Goal: Task Accomplishment & Management: Use online tool/utility

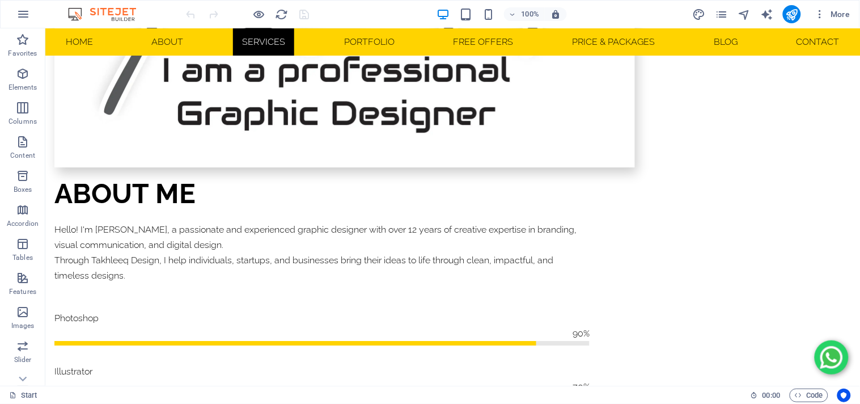
scroll to position [834, 0]
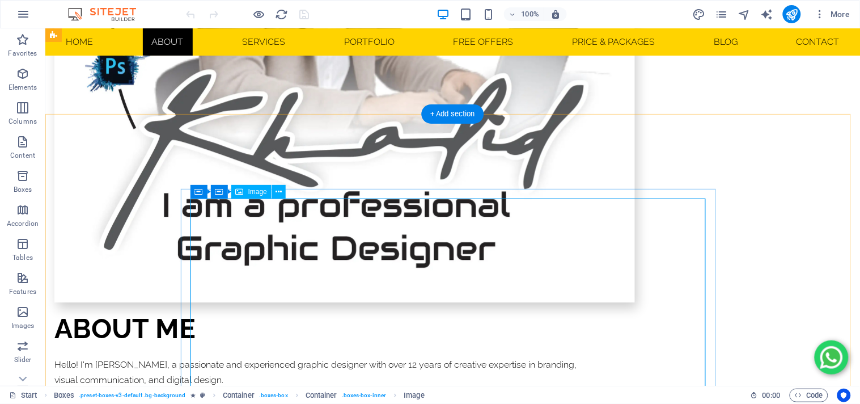
scroll to position [707, 0]
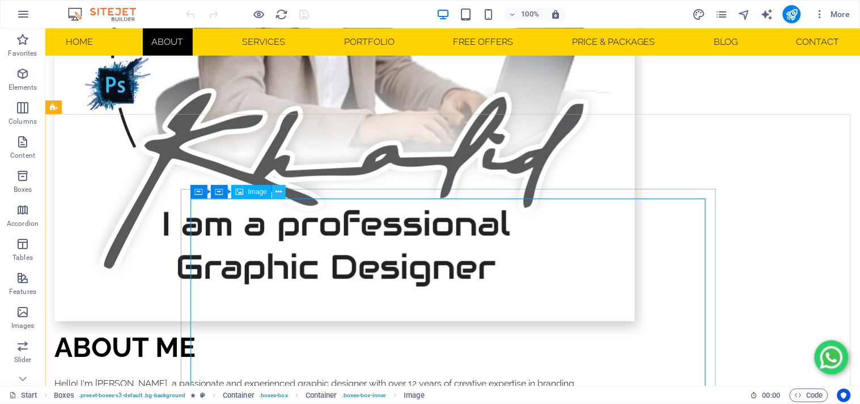
click at [278, 192] on icon at bounding box center [279, 192] width 6 height 12
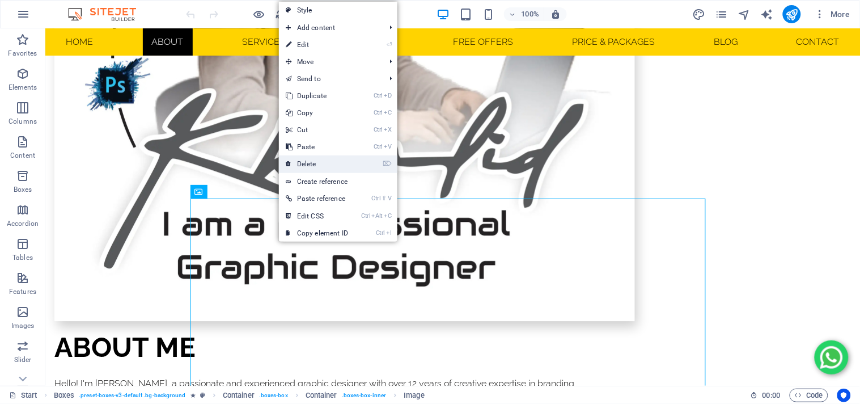
drag, startPoint x: 280, startPoint y: 139, endPoint x: 326, endPoint y: 167, distance: 53.5
click at [326, 167] on link "⌦ Delete" at bounding box center [317, 163] width 76 height 17
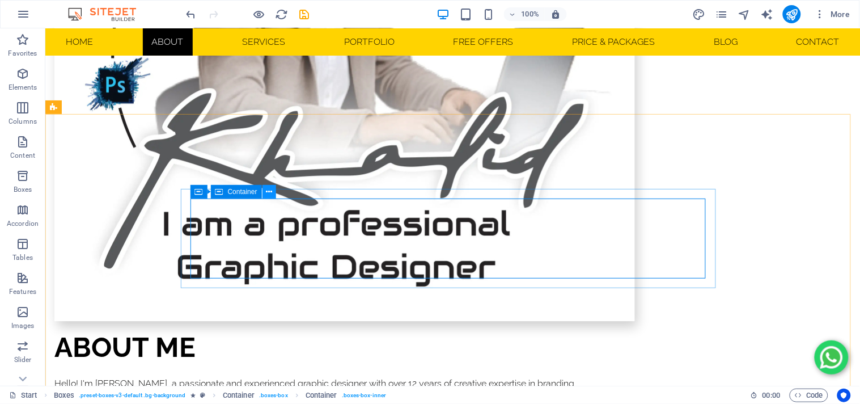
click at [265, 191] on button at bounding box center [270, 192] width 14 height 14
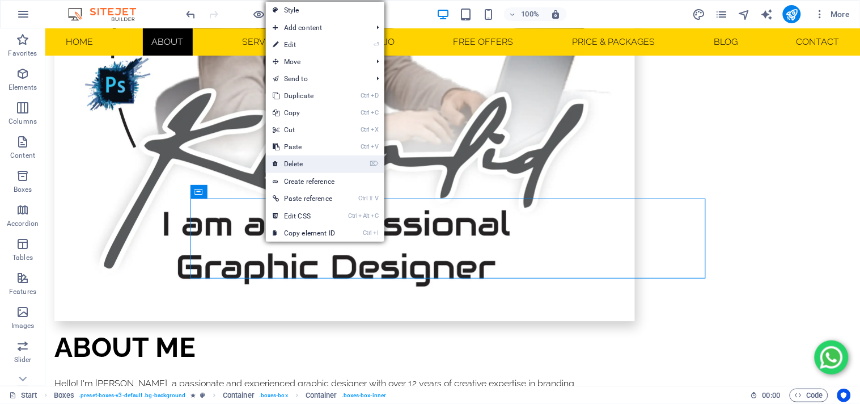
click at [304, 165] on link "⌦ Delete" at bounding box center [304, 163] width 76 height 17
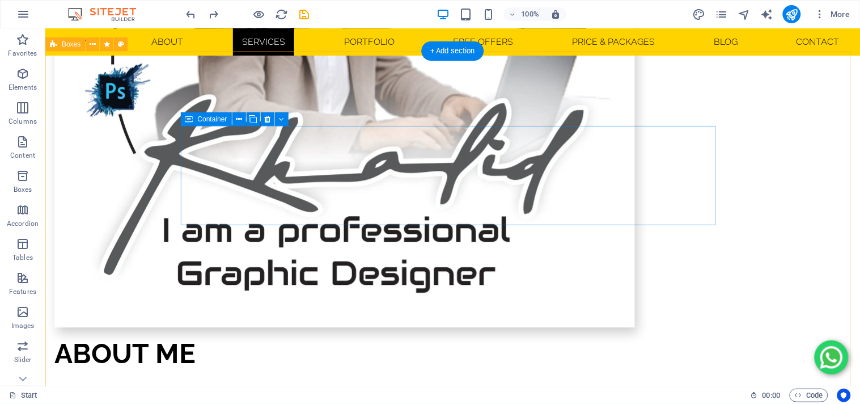
scroll to position [770, 0]
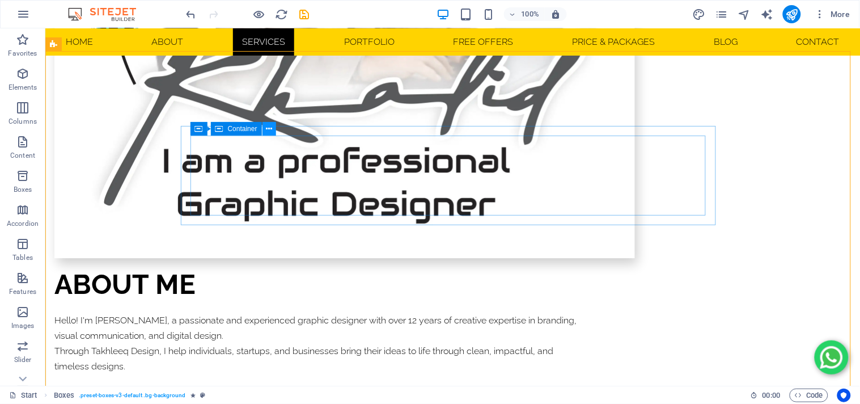
click at [269, 130] on icon at bounding box center [269, 129] width 6 height 12
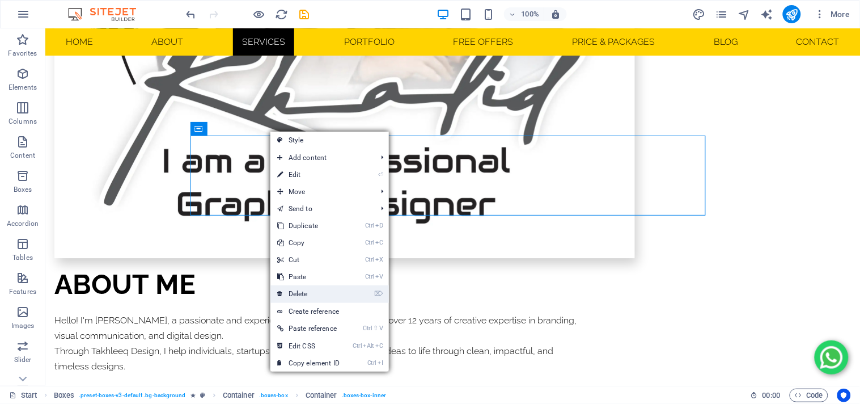
click at [324, 293] on link "⌦ Delete" at bounding box center [309, 293] width 76 height 17
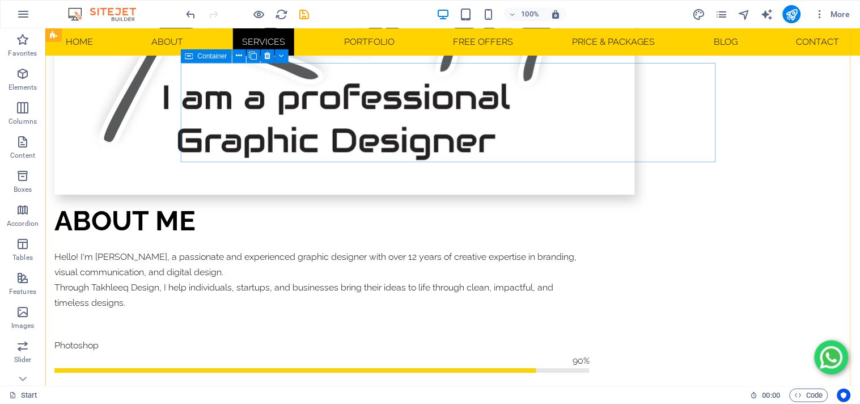
scroll to position [707, 0]
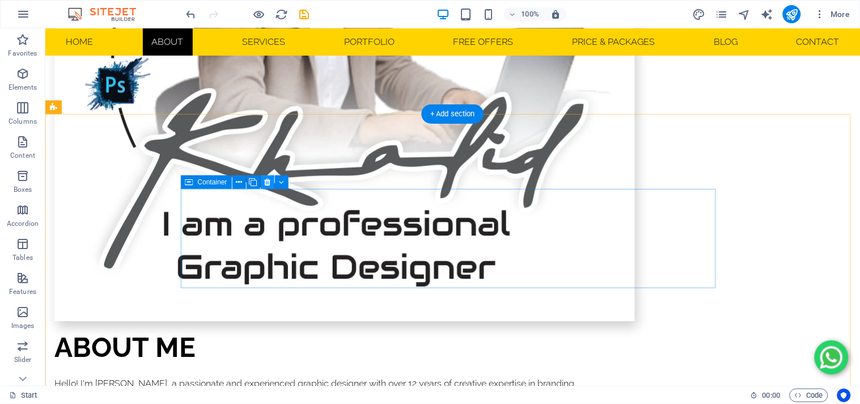
click at [265, 179] on icon at bounding box center [267, 182] width 6 height 12
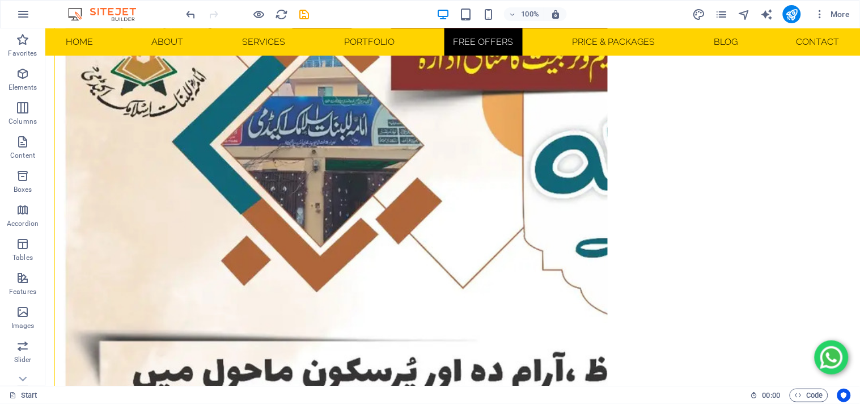
scroll to position [8907, 0]
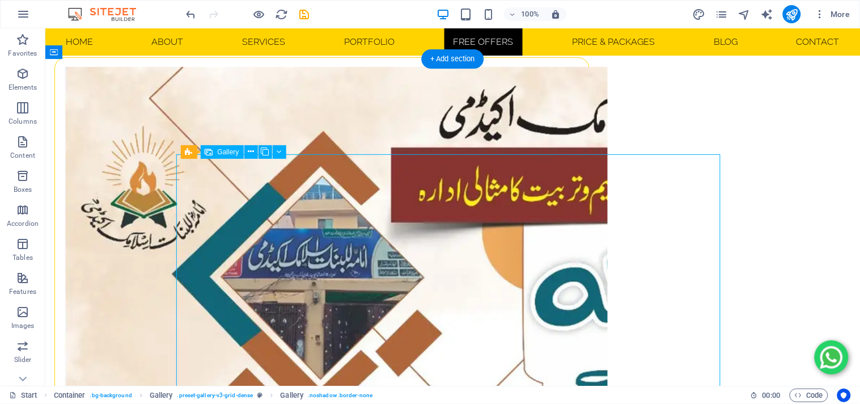
select select "4"
select select "px"
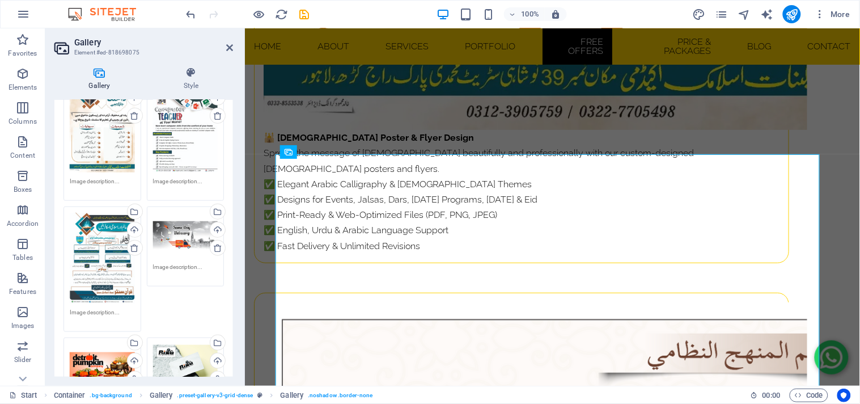
scroll to position [333, 0]
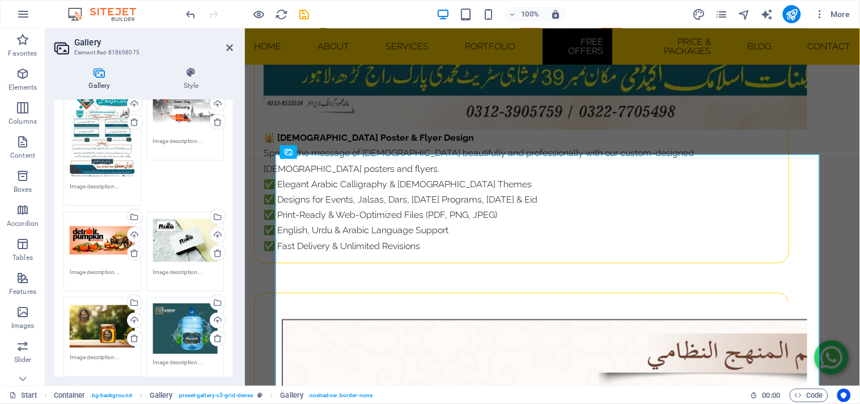
drag, startPoint x: 233, startPoint y: 177, endPoint x: 233, endPoint y: 201, distance: 24.4
click at [235, 189] on div "Gallery Style Image Drag files here, click to choose files or select files from…" at bounding box center [143, 222] width 197 height 328
click at [157, 250] on div "Drag files here, click to choose files or select files from Files or our free s…" at bounding box center [185, 240] width 65 height 45
click at [164, 225] on div "Drag files here, click to choose files or select files from Files or our free s…" at bounding box center [185, 240] width 65 height 45
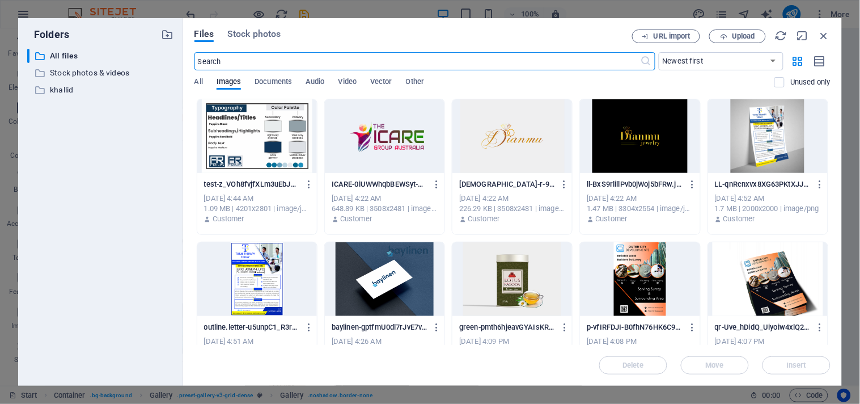
scroll to position [6491, 0]
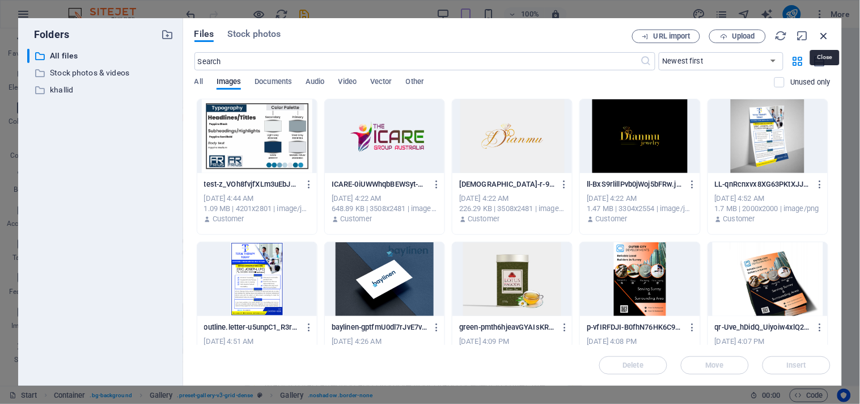
click at [818, 34] on icon "button" at bounding box center [824, 35] width 12 height 12
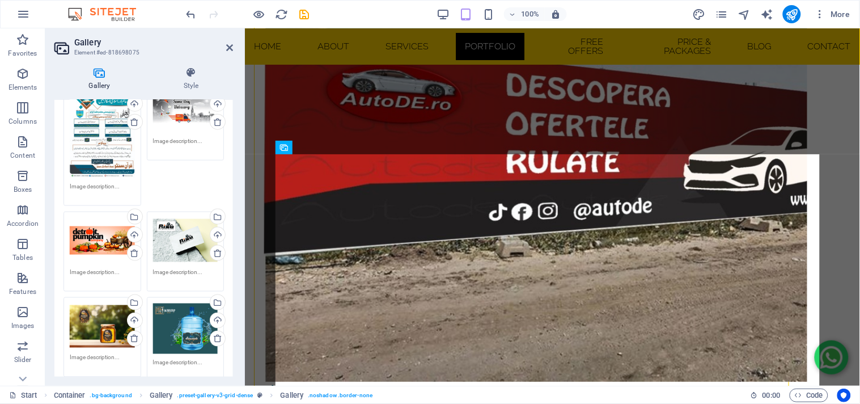
scroll to position [8907, 0]
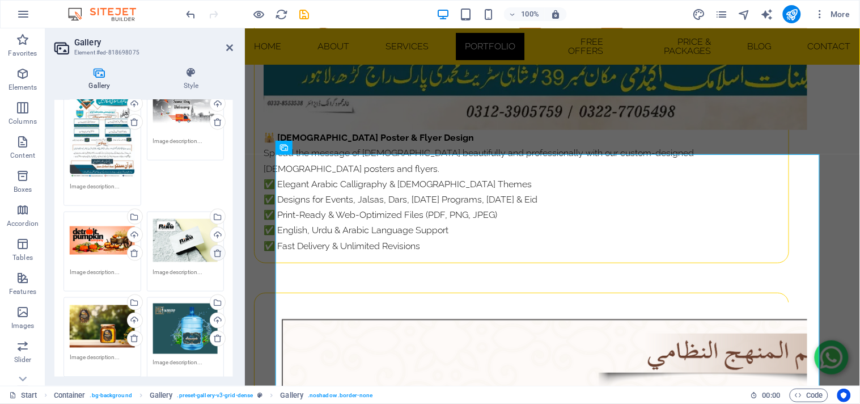
click at [216, 248] on icon at bounding box center [217, 252] width 9 height 9
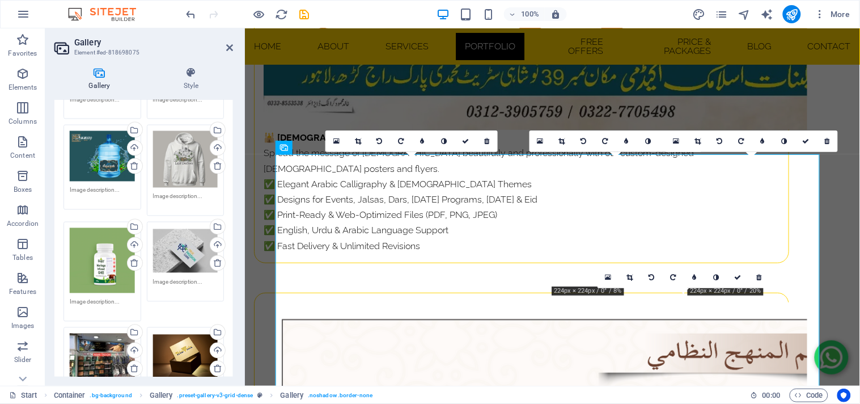
scroll to position [509, 0]
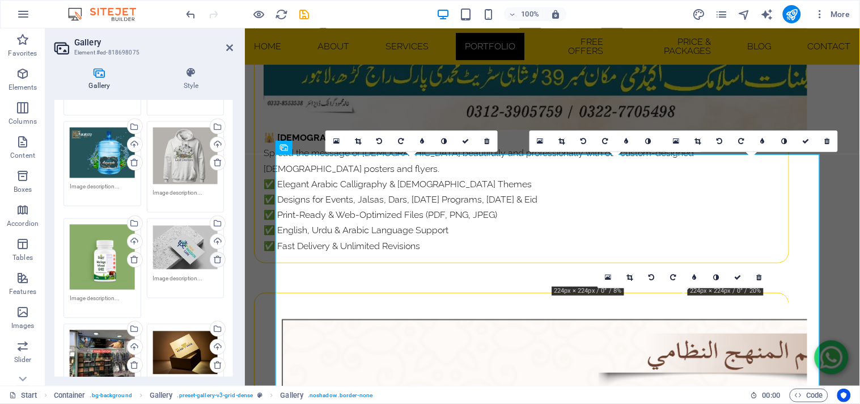
click at [213, 255] on icon at bounding box center [217, 259] width 9 height 9
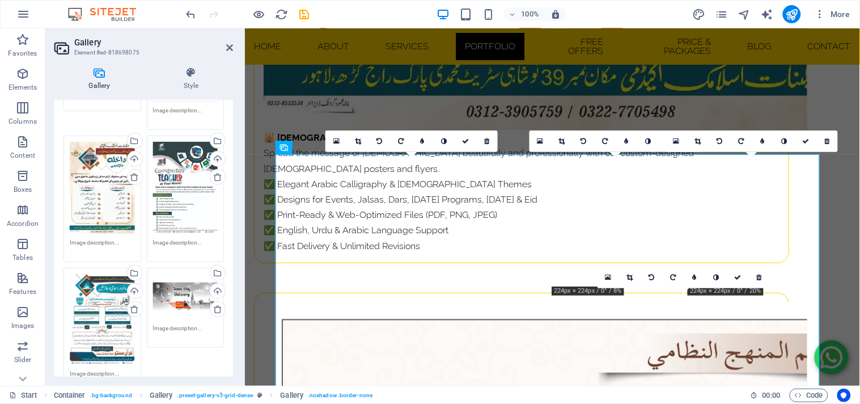
scroll to position [0, 0]
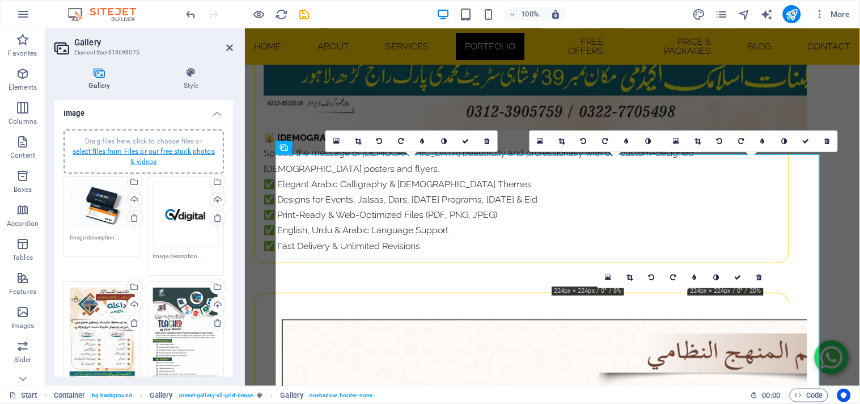
click at [134, 161] on link "select files from Files or our free stock photos & videos" at bounding box center [144, 156] width 142 height 18
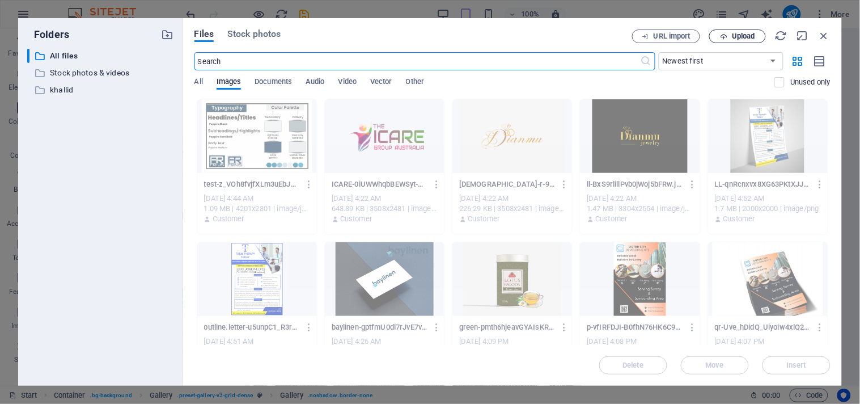
click at [742, 37] on span "Upload" at bounding box center [743, 36] width 23 height 7
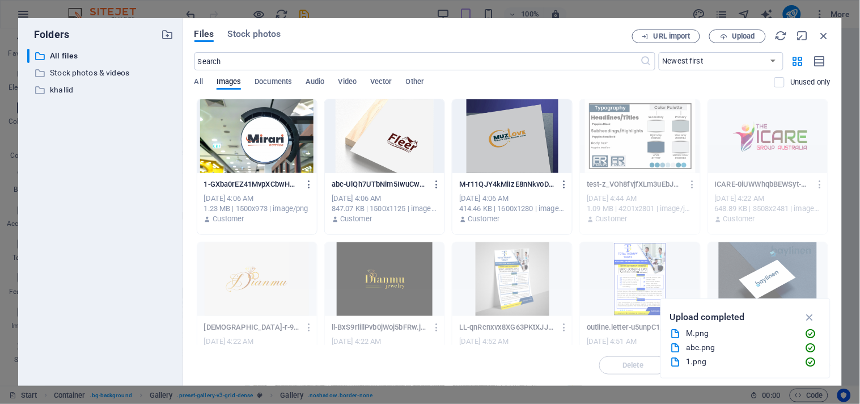
click at [288, 163] on div at bounding box center [257, 136] width 120 height 74
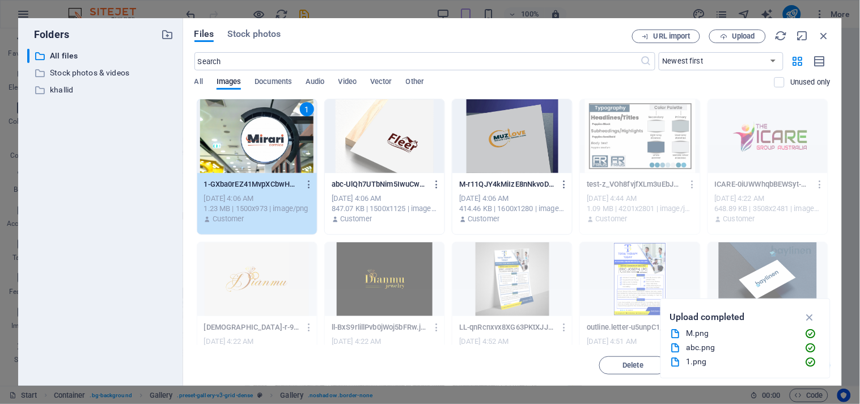
click at [388, 151] on div at bounding box center [385, 136] width 120 height 74
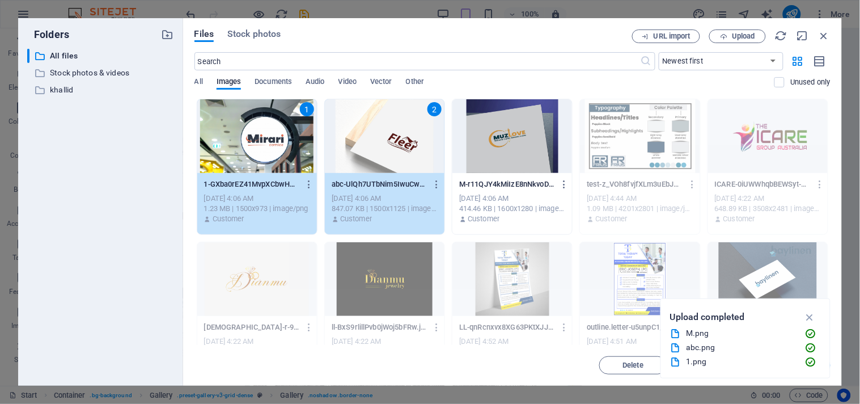
click at [485, 149] on div at bounding box center [513, 136] width 120 height 74
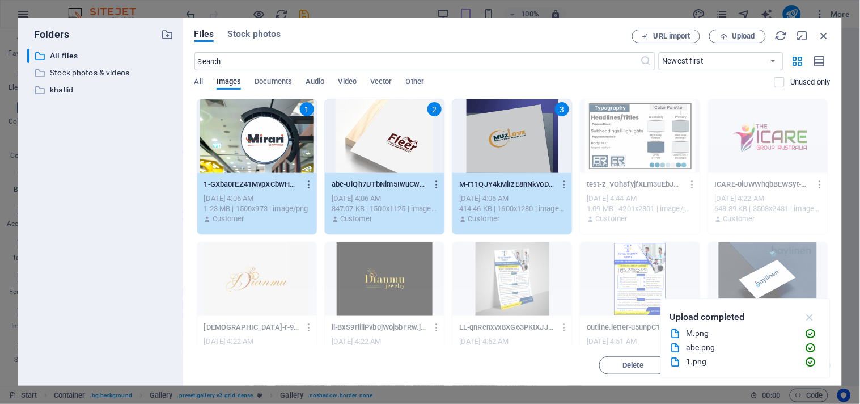
click at [809, 315] on icon "button" at bounding box center [810, 317] width 13 height 12
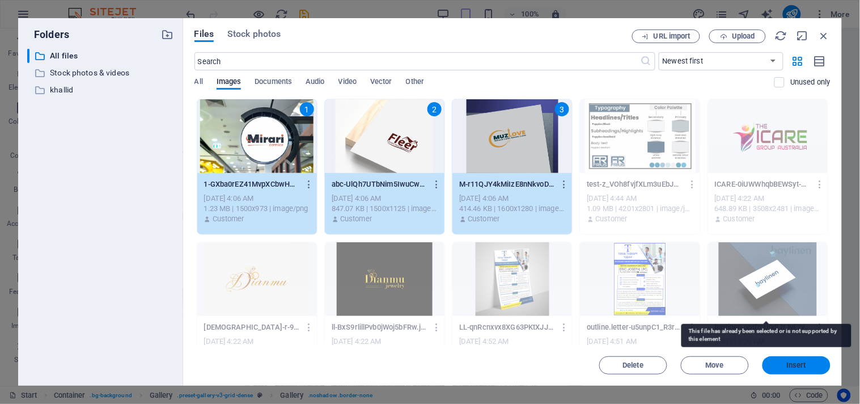
click at [799, 362] on span "Insert" at bounding box center [797, 365] width 20 height 7
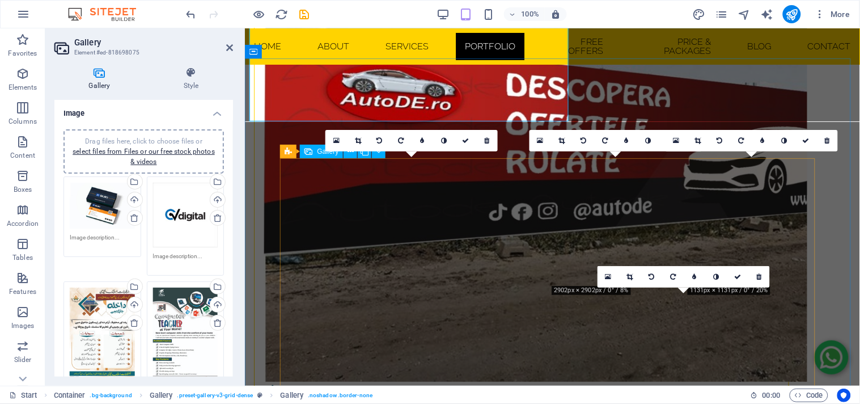
scroll to position [8907, 0]
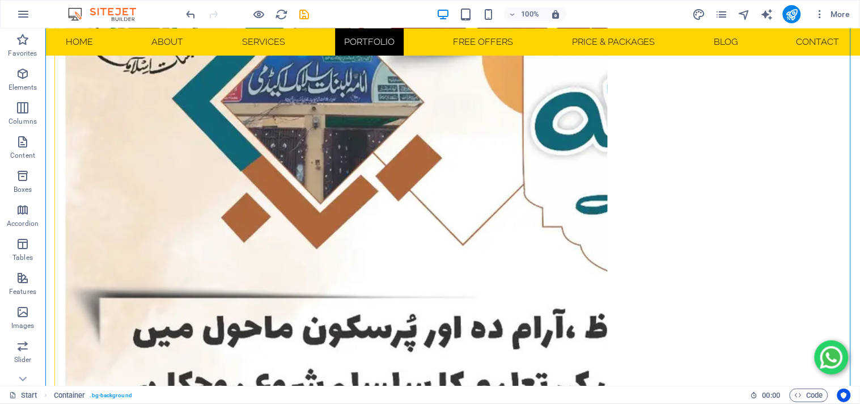
scroll to position [8921, 0]
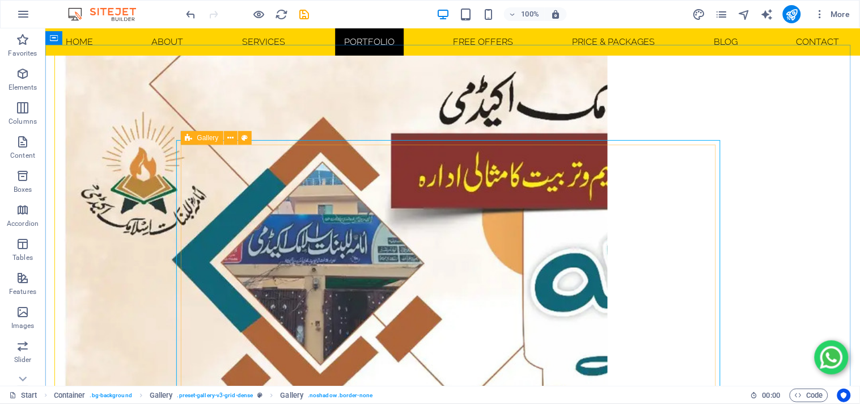
select select "4"
select select "px"
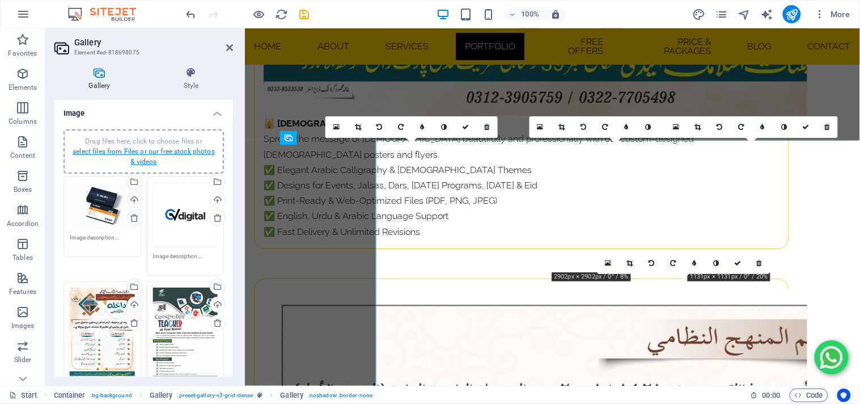
click at [150, 158] on link "select files from Files or our free stock photos & videos" at bounding box center [144, 156] width 142 height 18
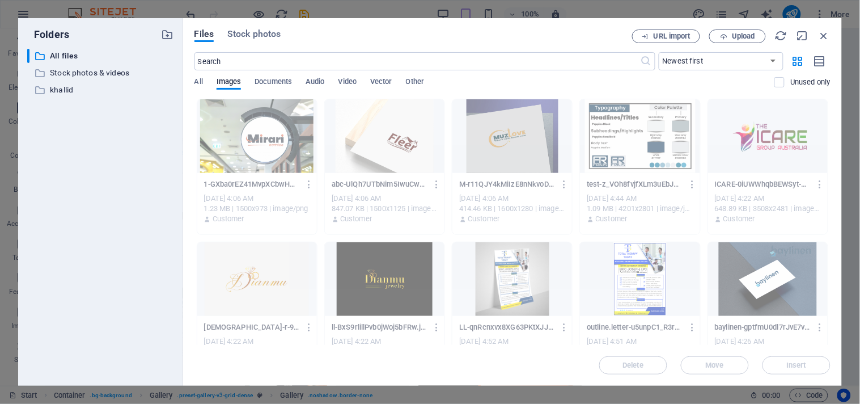
scroll to position [6505, 0]
click at [743, 36] on span "Upload" at bounding box center [743, 36] width 23 height 7
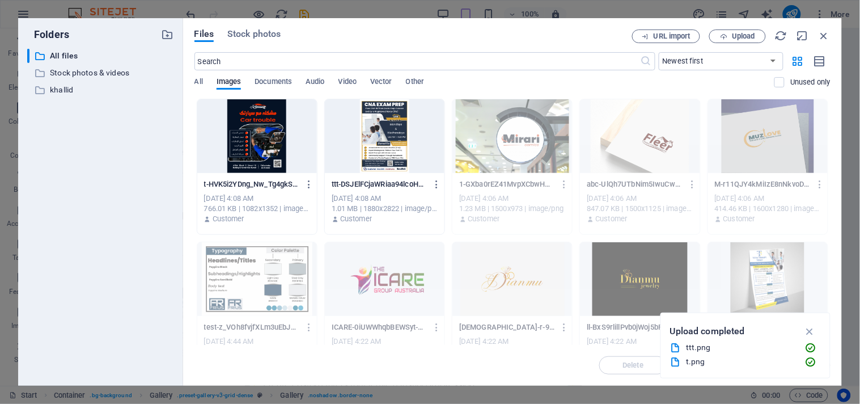
click at [250, 150] on div at bounding box center [257, 136] width 120 height 74
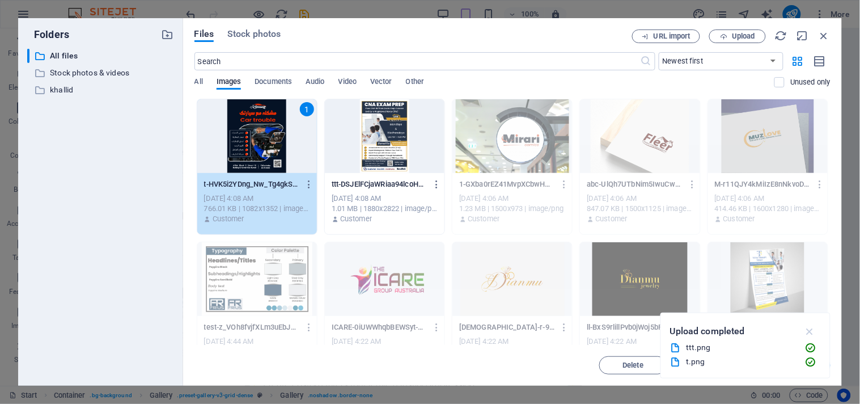
click at [810, 331] on icon "button" at bounding box center [810, 331] width 13 height 12
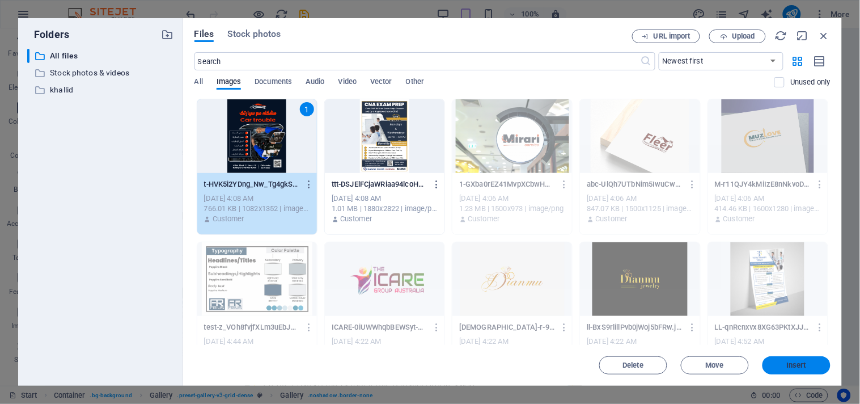
click at [809, 364] on span "Insert" at bounding box center [796, 365] width 59 height 7
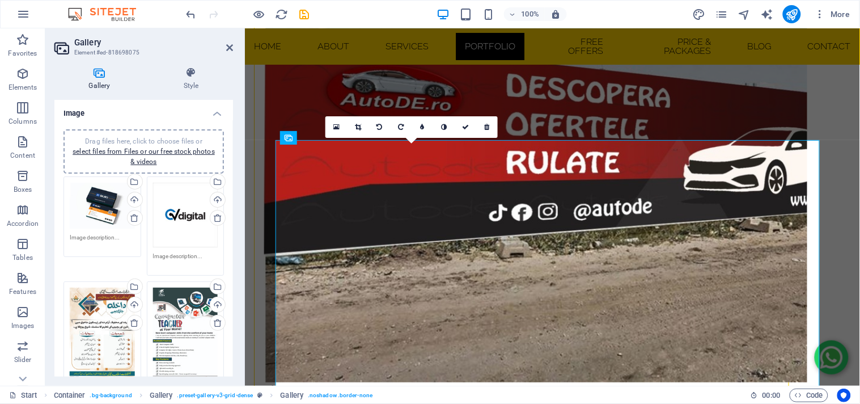
scroll to position [8921, 0]
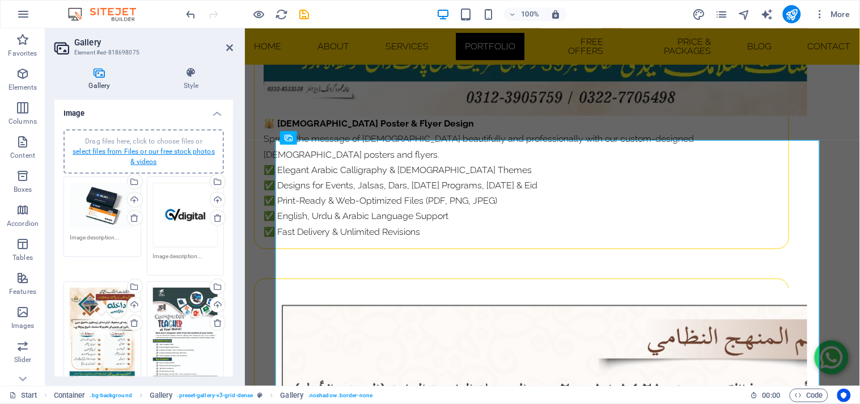
click at [149, 157] on link "select files from Files or our free stock photos & videos" at bounding box center [144, 156] width 142 height 18
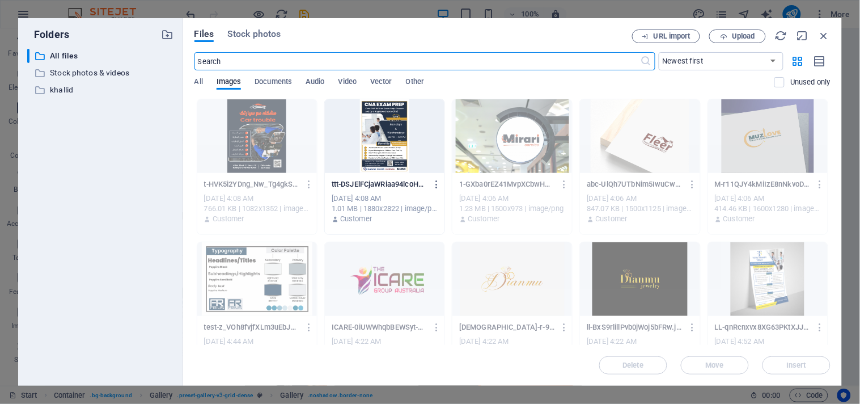
scroll to position [6505, 0]
click at [752, 38] on span "Upload" at bounding box center [743, 36] width 23 height 7
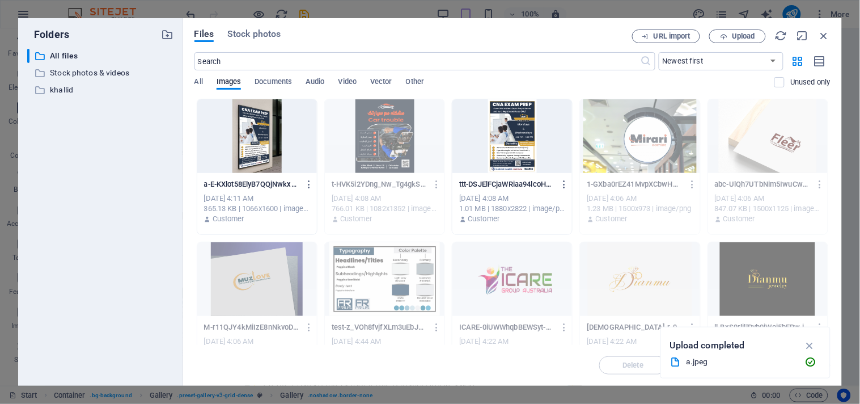
click at [528, 149] on div at bounding box center [513, 136] width 120 height 74
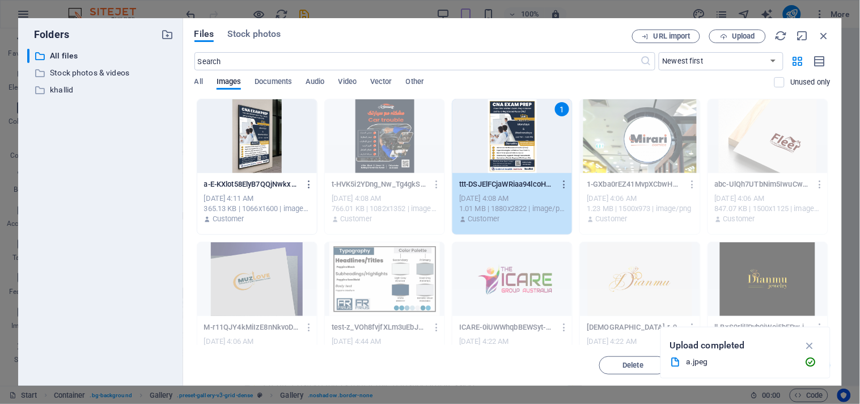
click at [544, 159] on div "1" at bounding box center [513, 136] width 120 height 74
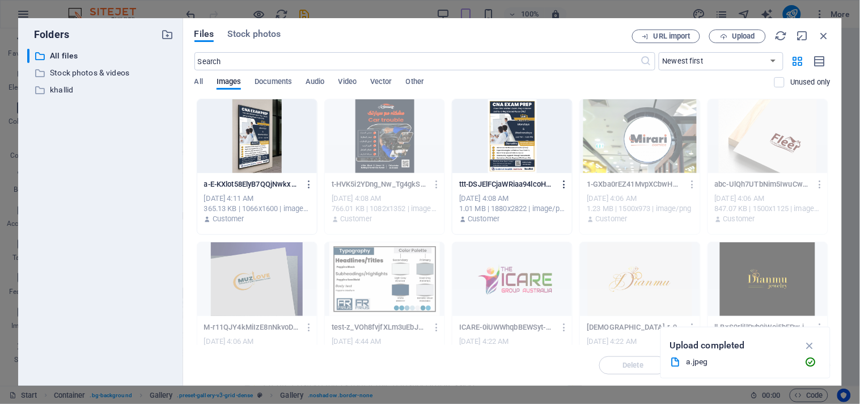
click at [561, 184] on icon "button" at bounding box center [565, 184] width 11 height 10
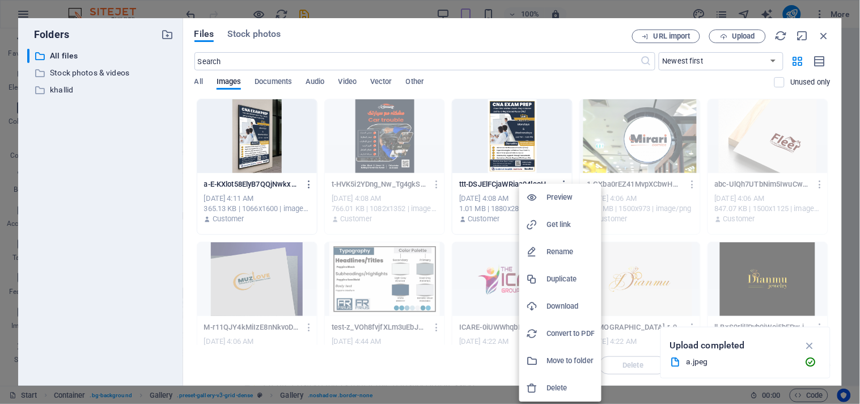
click at [564, 381] on h6 "Delete" at bounding box center [571, 388] width 48 height 14
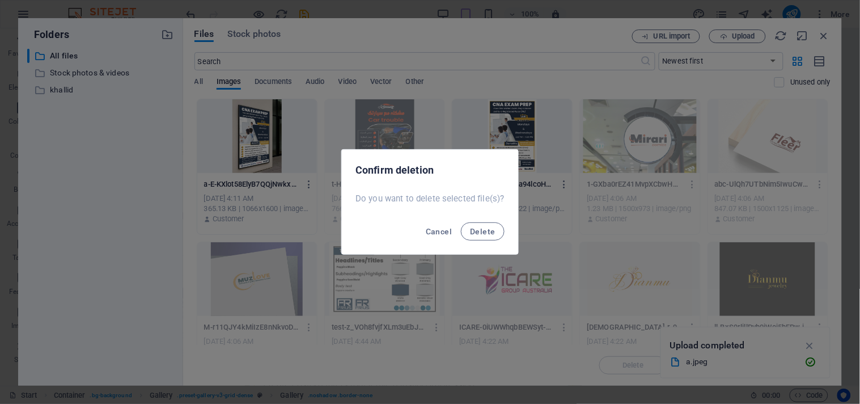
click at [480, 235] on span "Delete" at bounding box center [482, 231] width 25 height 9
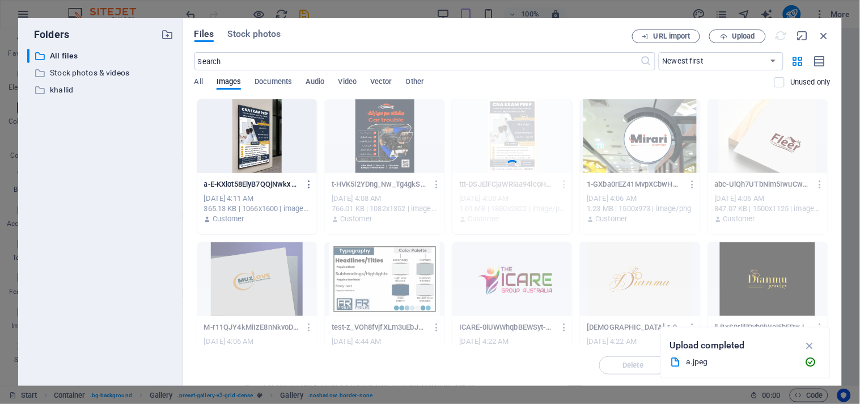
click at [243, 149] on div at bounding box center [257, 136] width 120 height 74
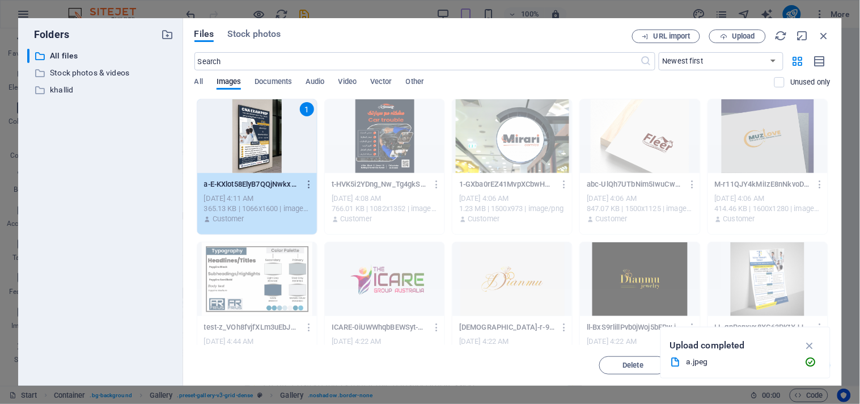
click at [814, 344] on icon "button" at bounding box center [810, 345] width 13 height 12
drag, startPoint x: 794, startPoint y: 360, endPoint x: 26, endPoint y: 174, distance: 790.3
click at [794, 362] on span "Insert" at bounding box center [797, 365] width 20 height 7
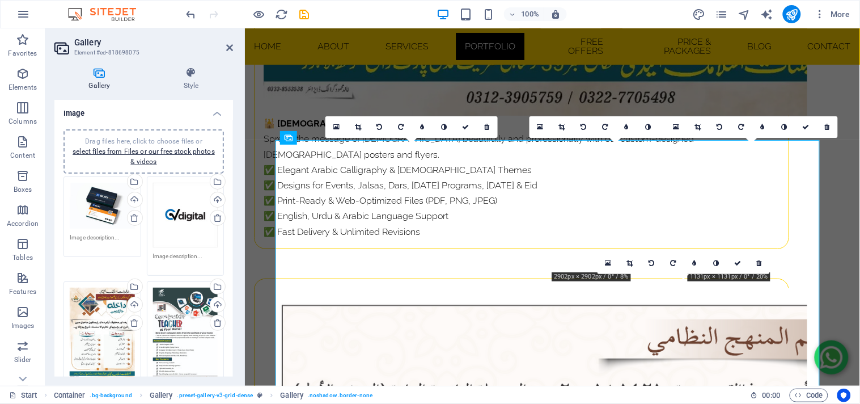
scroll to position [126, 0]
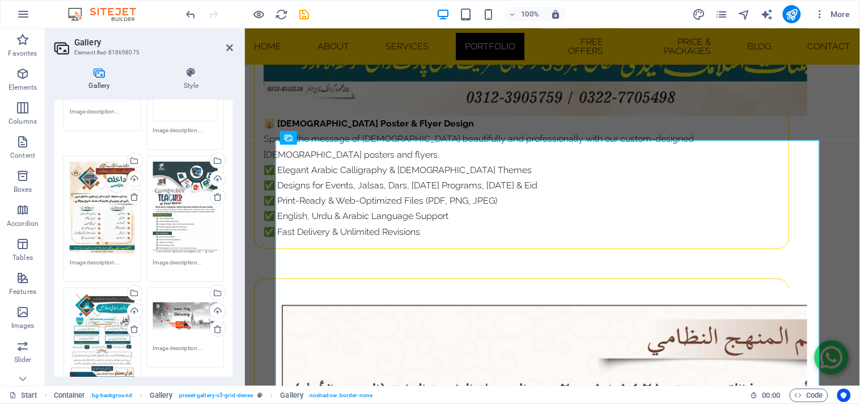
drag, startPoint x: 234, startPoint y: 140, endPoint x: 240, endPoint y: 113, distance: 26.8
click at [240, 113] on div "Gallery Style Image Drag files here, click to choose files or select files from…" at bounding box center [143, 222] width 197 height 328
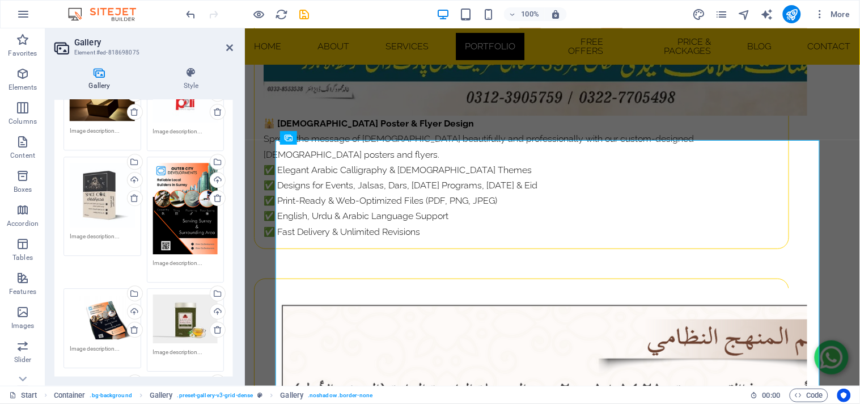
scroll to position [719, 0]
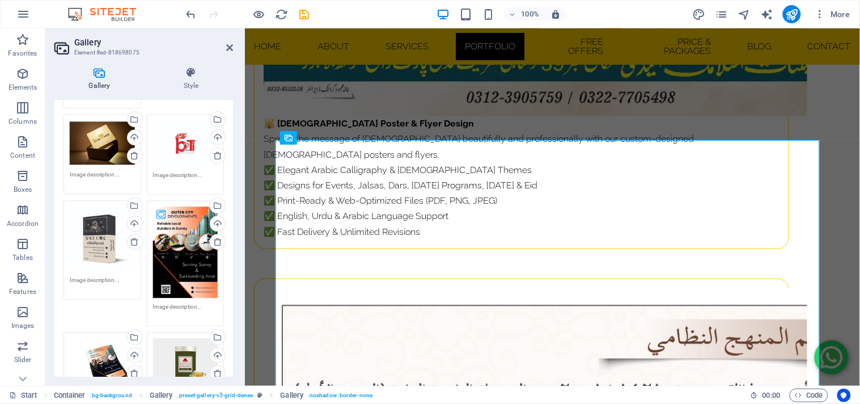
click at [303, 19] on icon "save" at bounding box center [304, 14] width 13 height 13
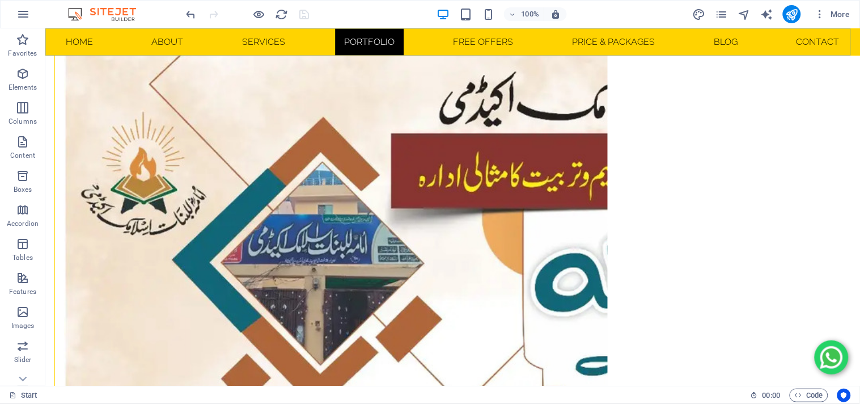
click at [723, 40] on nav "Home About Services portfolio Free offers price & packages Blog Contact" at bounding box center [452, 41] width 815 height 27
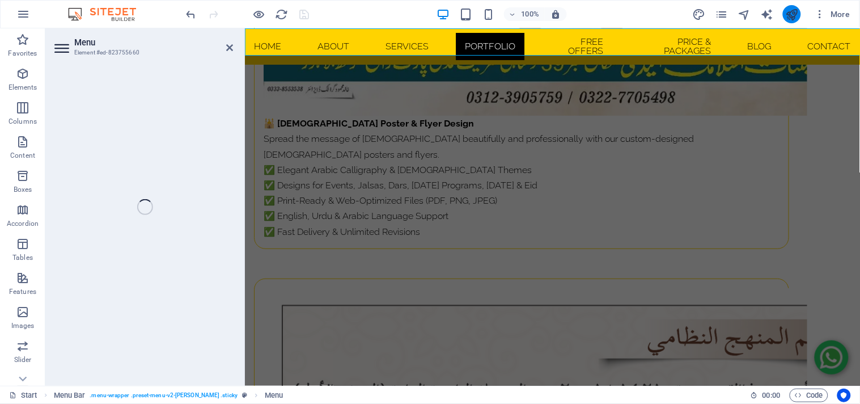
select select
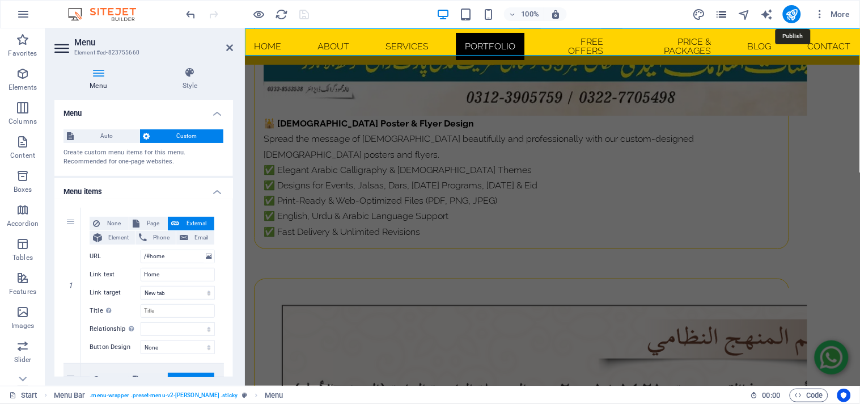
click at [727, 13] on icon "pages" at bounding box center [721, 14] width 13 height 13
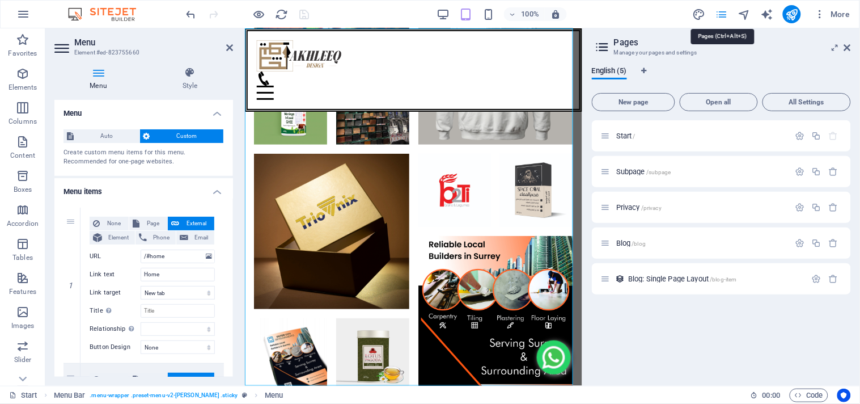
scroll to position [6505, 0]
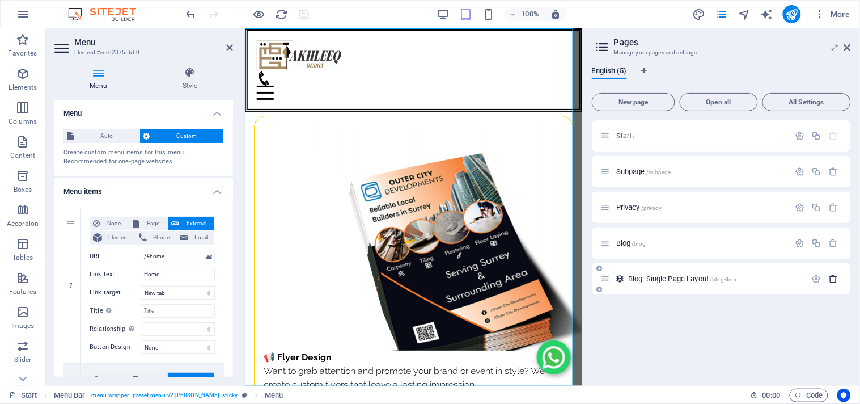
click at [835, 280] on icon "button" at bounding box center [834, 279] width 10 height 10
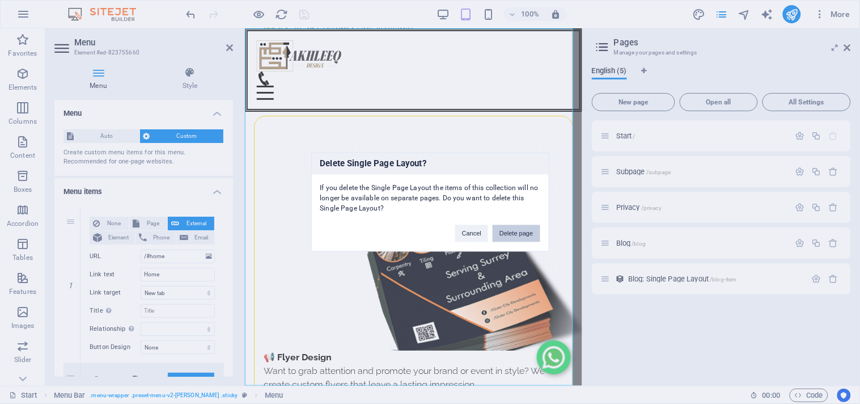
drag, startPoint x: 517, startPoint y: 235, endPoint x: 274, endPoint y: 205, distance: 244.7
click at [517, 235] on button "Delete page" at bounding box center [516, 233] width 47 height 17
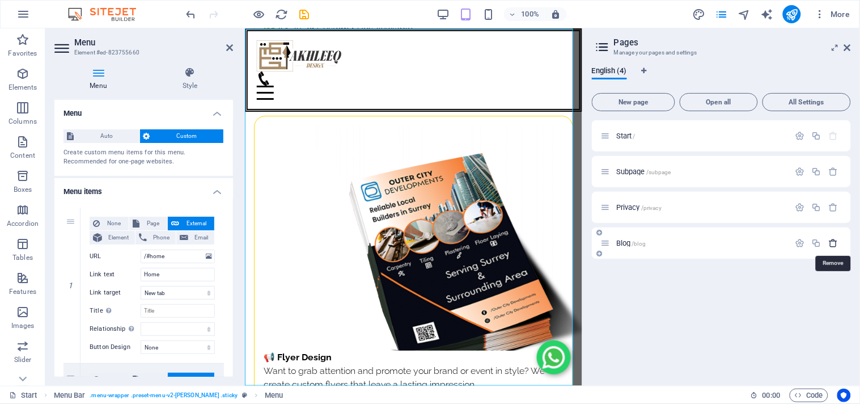
click at [834, 244] on icon "button" at bounding box center [834, 243] width 10 height 10
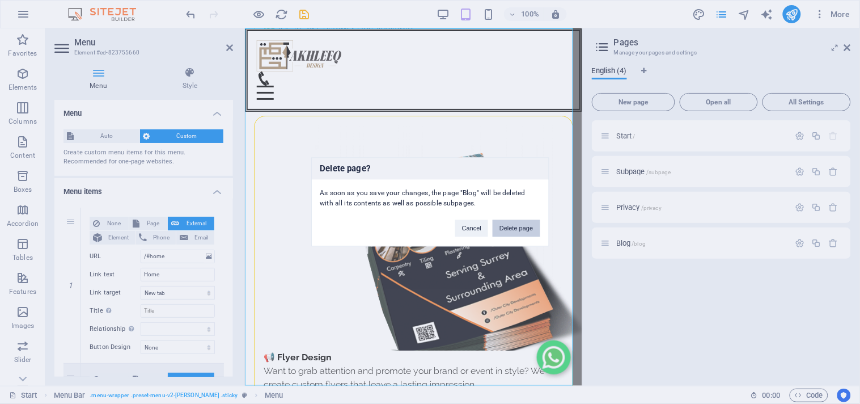
click at [518, 233] on button "Delete page" at bounding box center [516, 228] width 47 height 17
select select
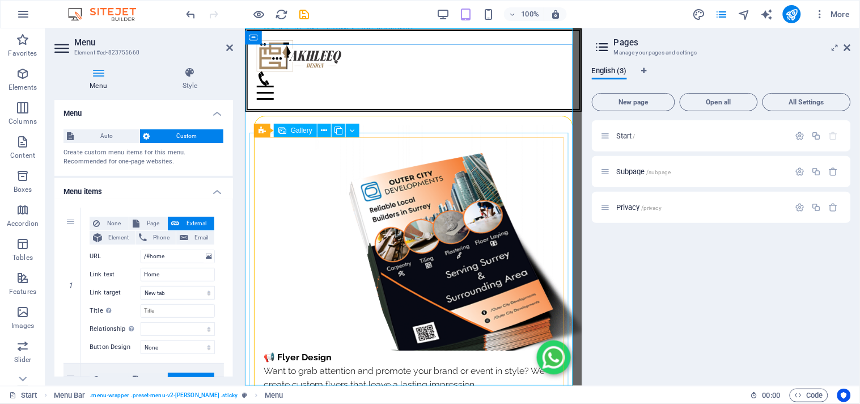
click at [476, 71] on div "Menu" at bounding box center [413, 85] width 314 height 28
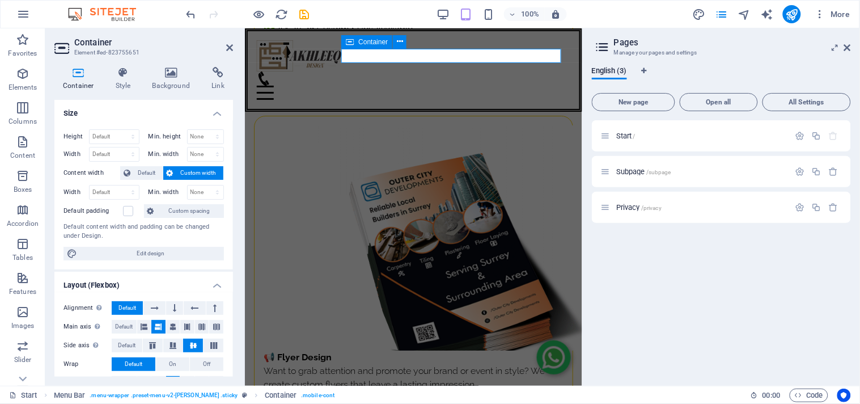
click at [468, 74] on div "Menu Home About Services portfolio Free offers price & packages Blog Contact" at bounding box center [412, 69] width 337 height 83
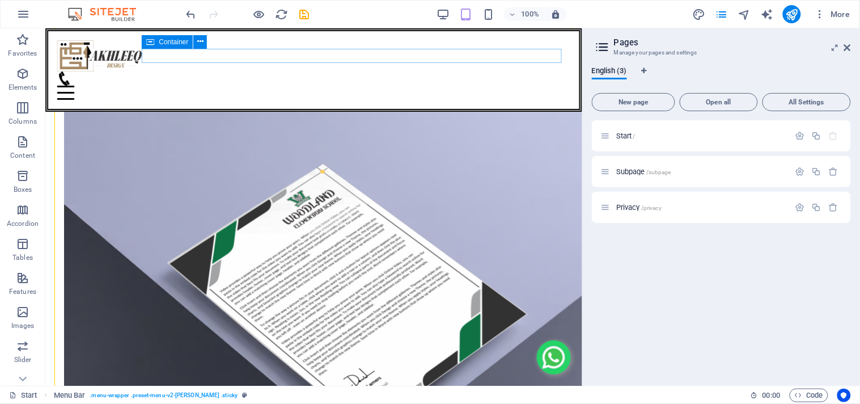
scroll to position [8457, 0]
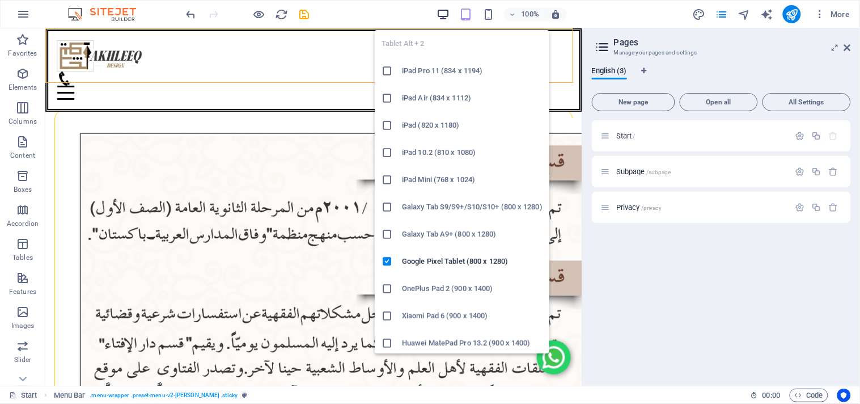
click at [449, 14] on icon "button" at bounding box center [443, 14] width 13 height 13
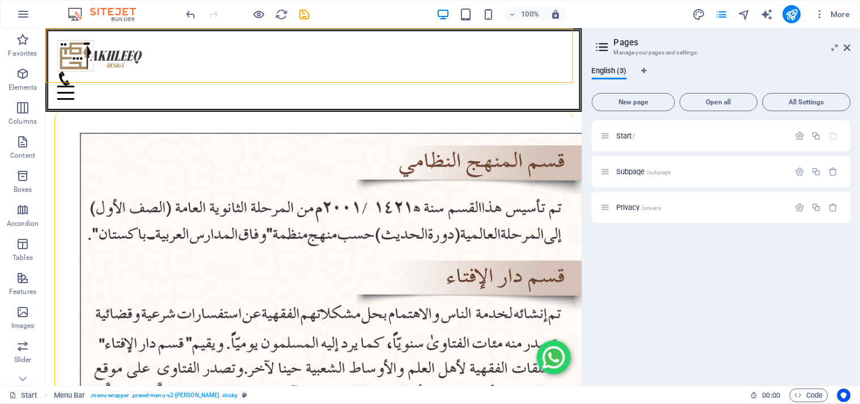
click at [848, 44] on icon at bounding box center [847, 47] width 7 height 9
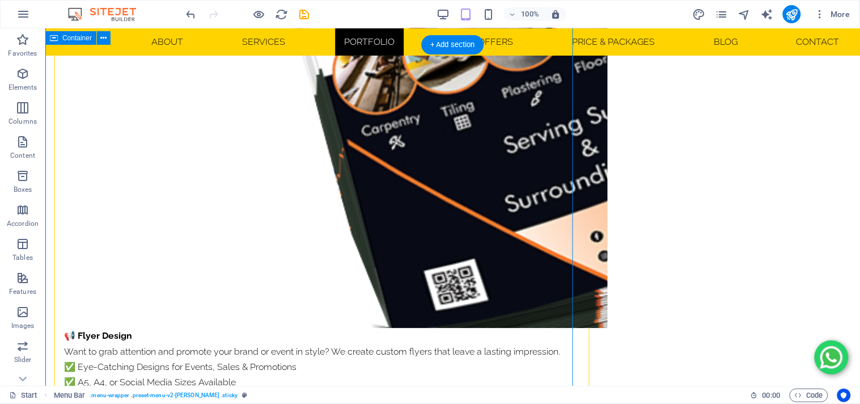
scroll to position [8921, 0]
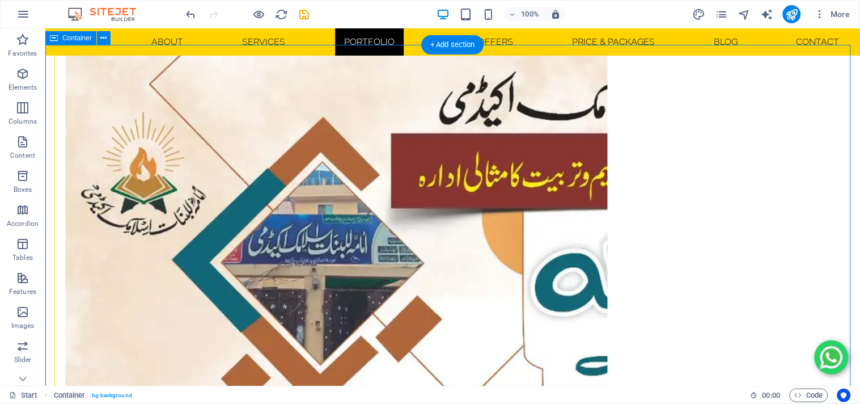
click at [711, 41] on nav "Home About Services portfolio Free offers price & packages Blog Contact" at bounding box center [452, 41] width 815 height 27
select select
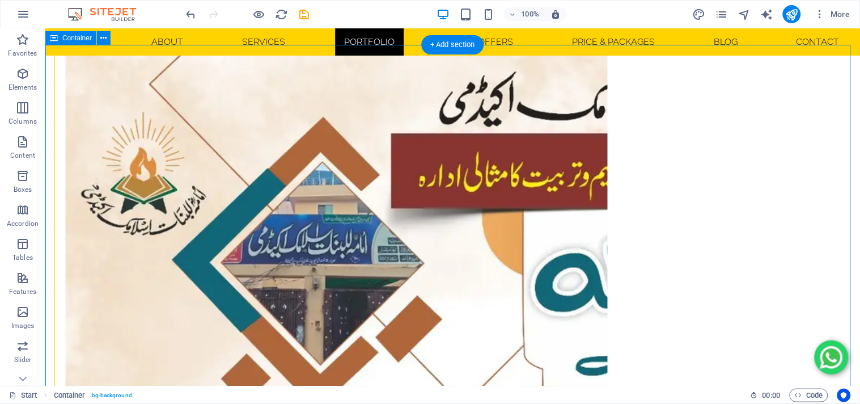
select select
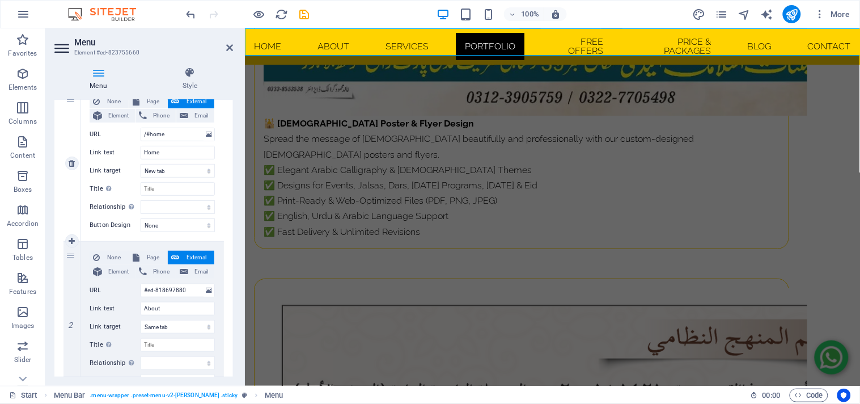
scroll to position [126, 0]
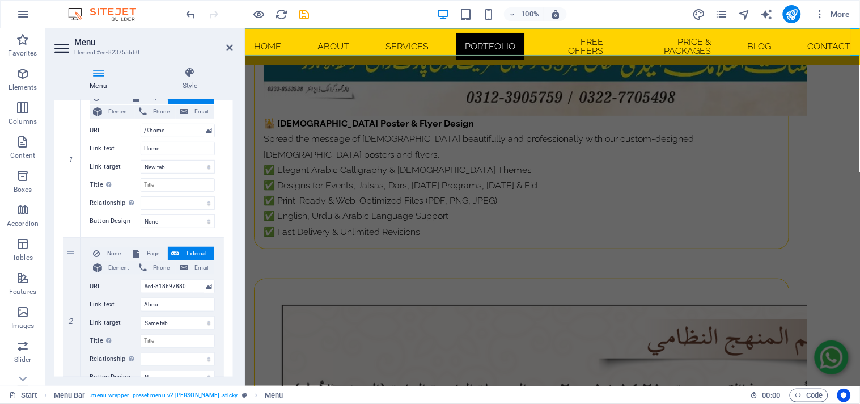
click at [786, 38] on nav "Home About Services portfolio Free offers price & packages Blog Contact" at bounding box center [551, 46] width 615 height 36
drag, startPoint x: 786, startPoint y: 38, endPoint x: 446, endPoint y: 262, distance: 407.4
click at [786, 38] on nav "Home About Services portfolio Free offers price & packages Blog Contact" at bounding box center [551, 46] width 615 height 36
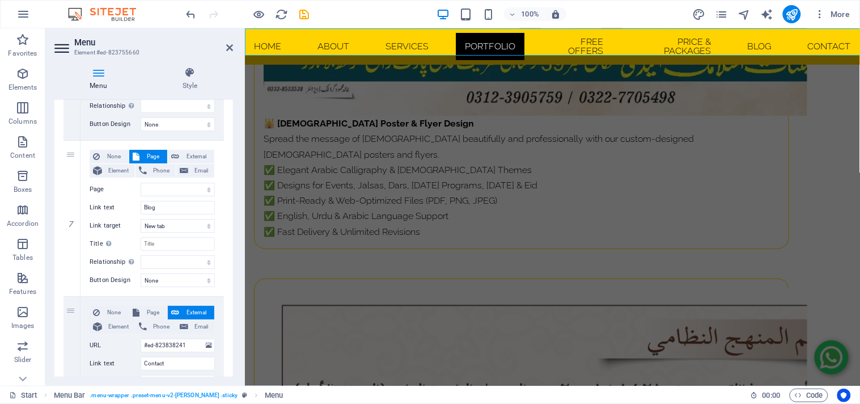
scroll to position [1008, 0]
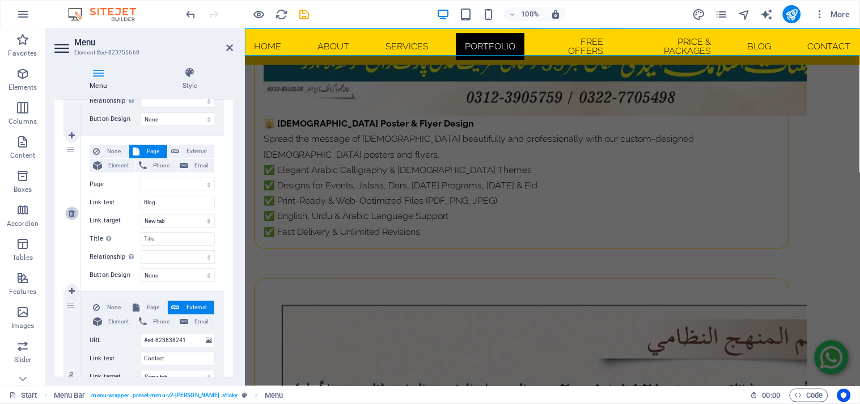
click at [67, 212] on link at bounding box center [72, 213] width 14 height 14
select select
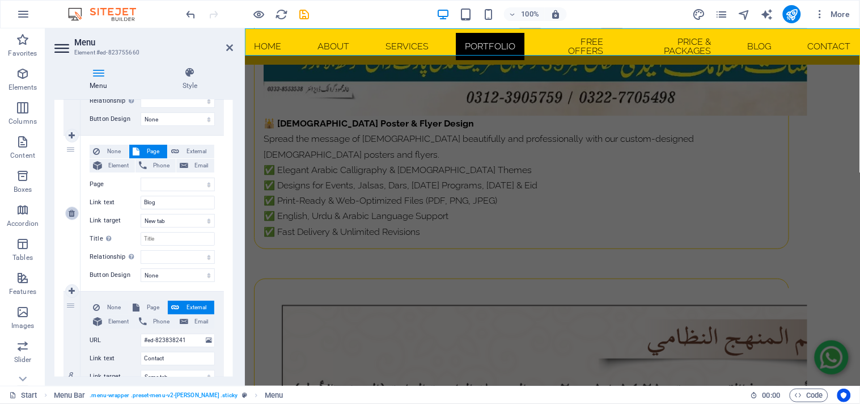
select select
type input "#ed-823838241"
type input "Contact"
select select
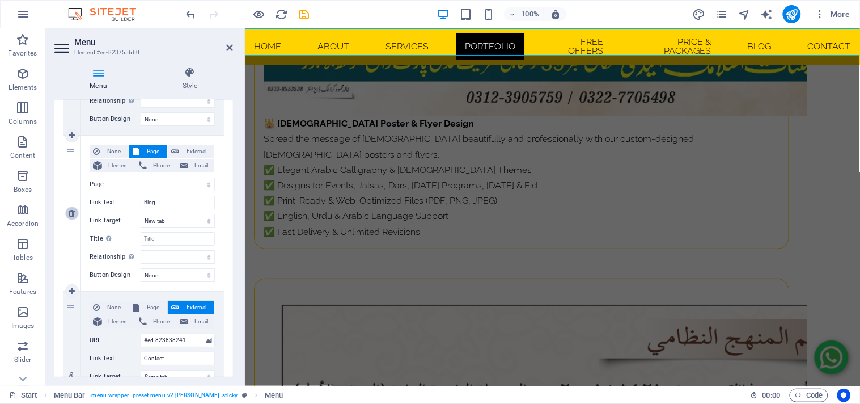
select select
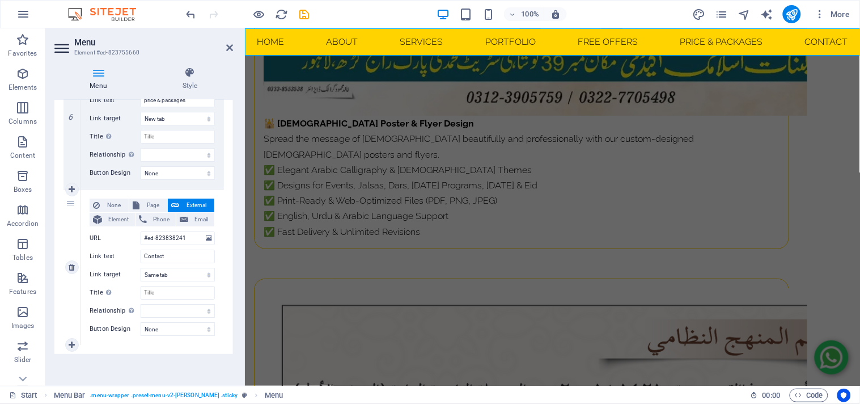
scroll to position [953, 0]
click at [794, 14] on icon "publish" at bounding box center [791, 14] width 13 height 13
